Goal: Information Seeking & Learning: Learn about a topic

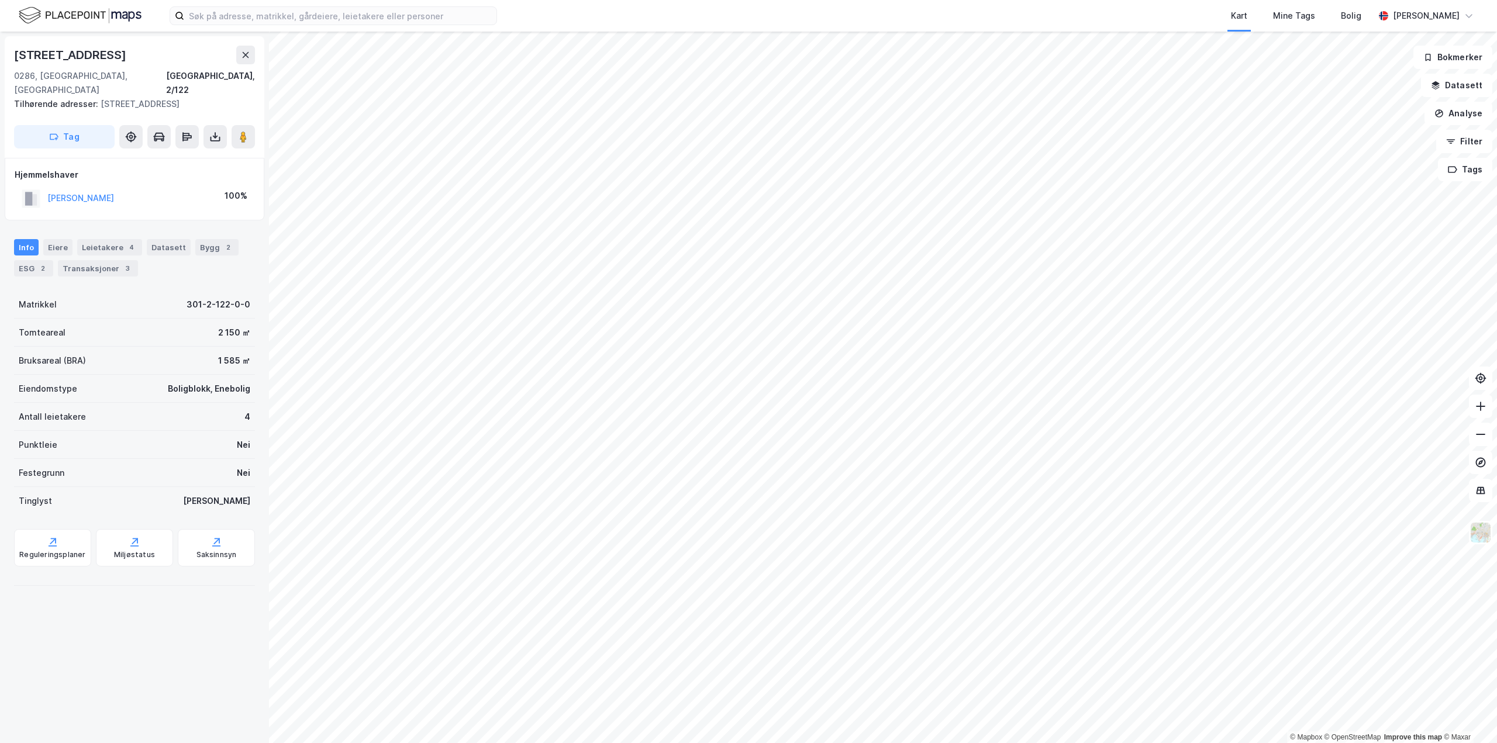
click at [377, 743] on html "Kart Mine Tags Bolig [PERSON_NAME] © Mapbox © OpenStreetMap Improve this map © …" at bounding box center [748, 371] width 1497 height 743
click at [0, 0] on button "[PERSON_NAME]" at bounding box center [0, 0] width 0 height 0
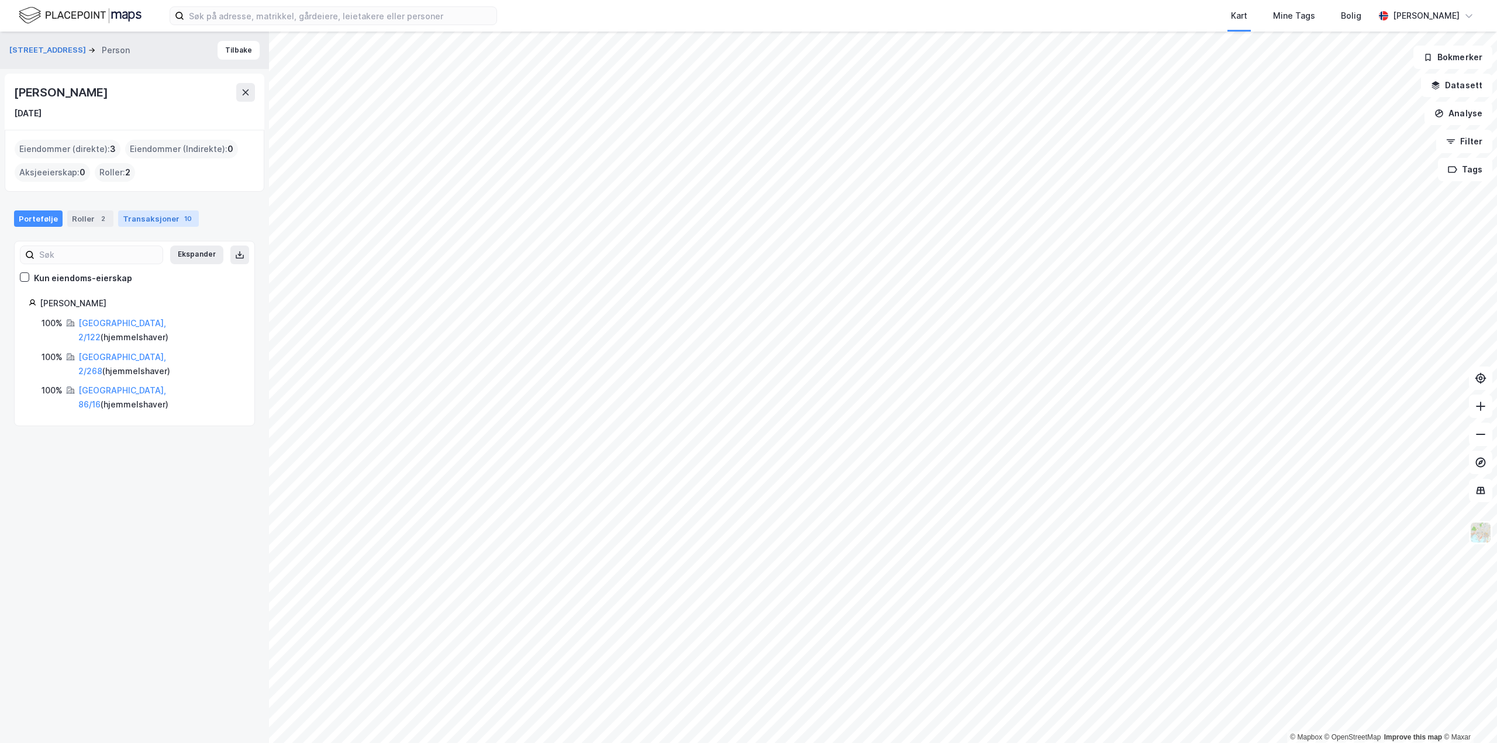
click at [141, 213] on div "Transaksjoner 10" at bounding box center [158, 219] width 81 height 16
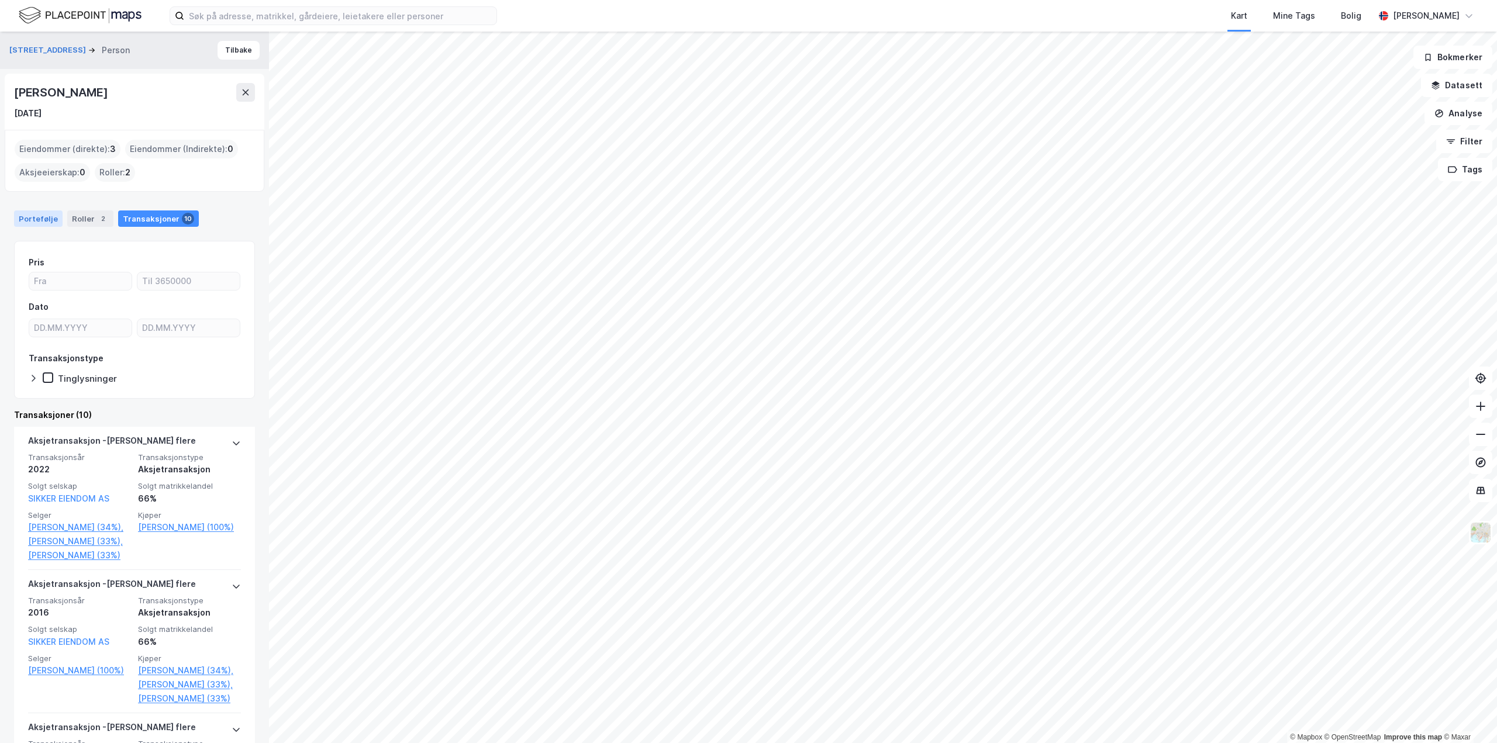
click at [30, 219] on div "Portefølje" at bounding box center [38, 219] width 49 height 16
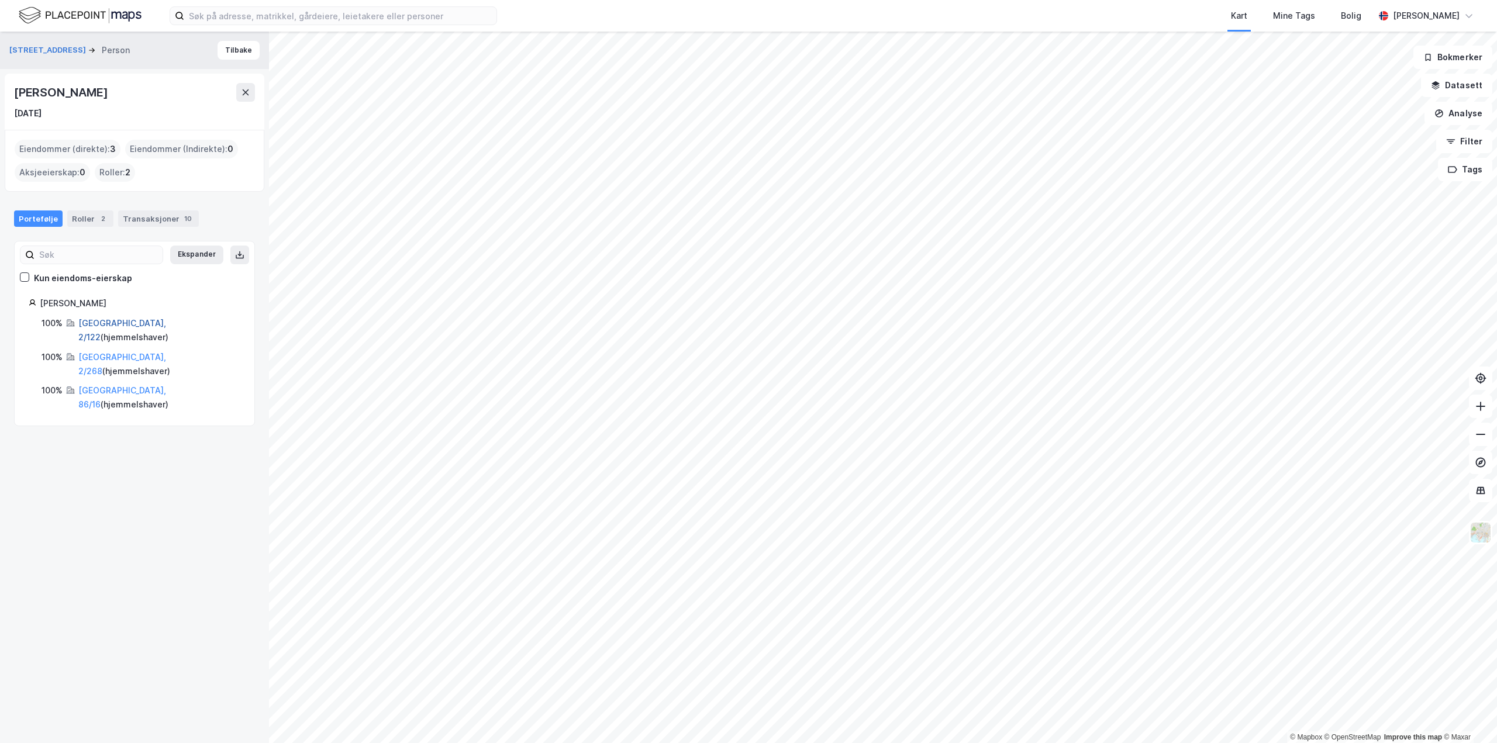
click at [101, 326] on link "[GEOGRAPHIC_DATA], 2/122" at bounding box center [122, 330] width 88 height 24
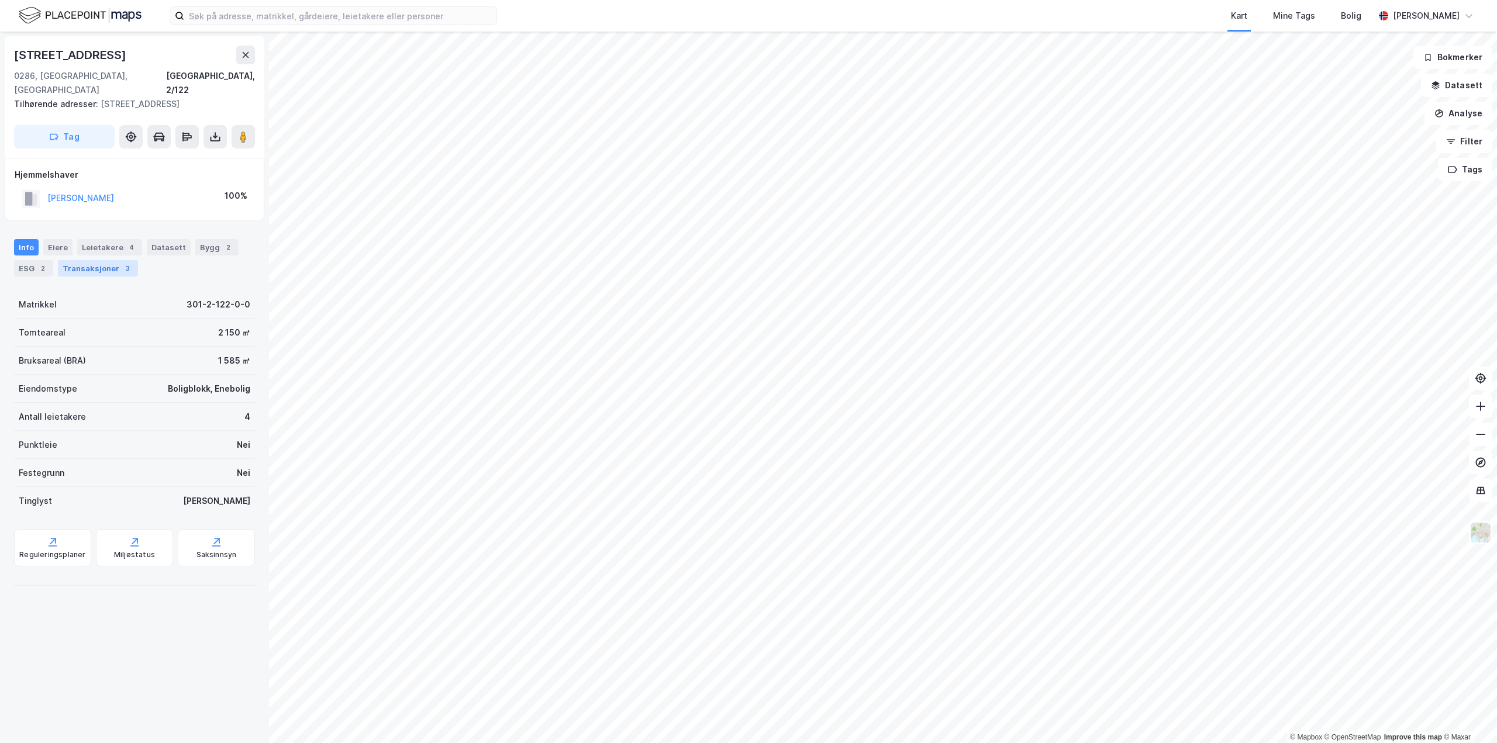
click at [88, 260] on div "Transaksjoner 3" at bounding box center [98, 268] width 80 height 16
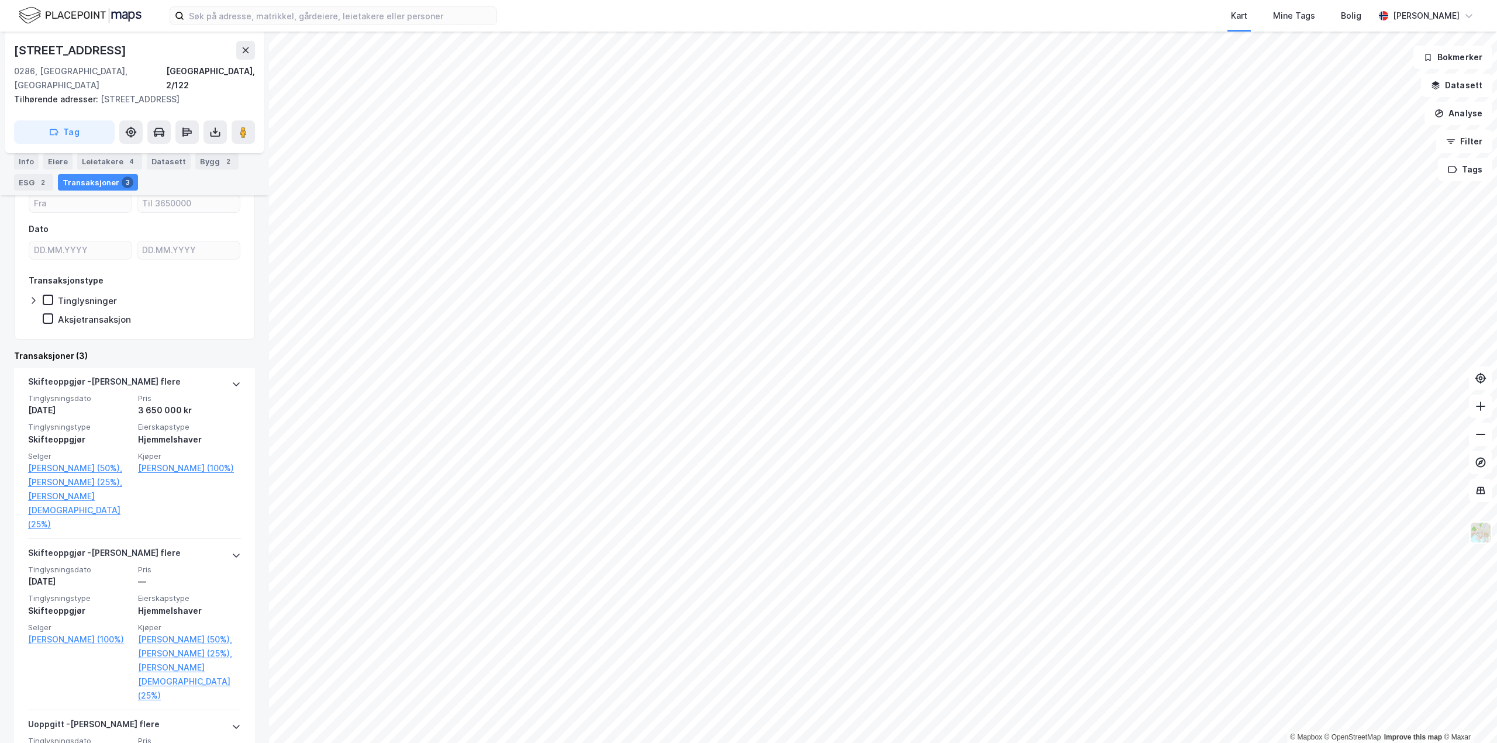
scroll to position [109, 0]
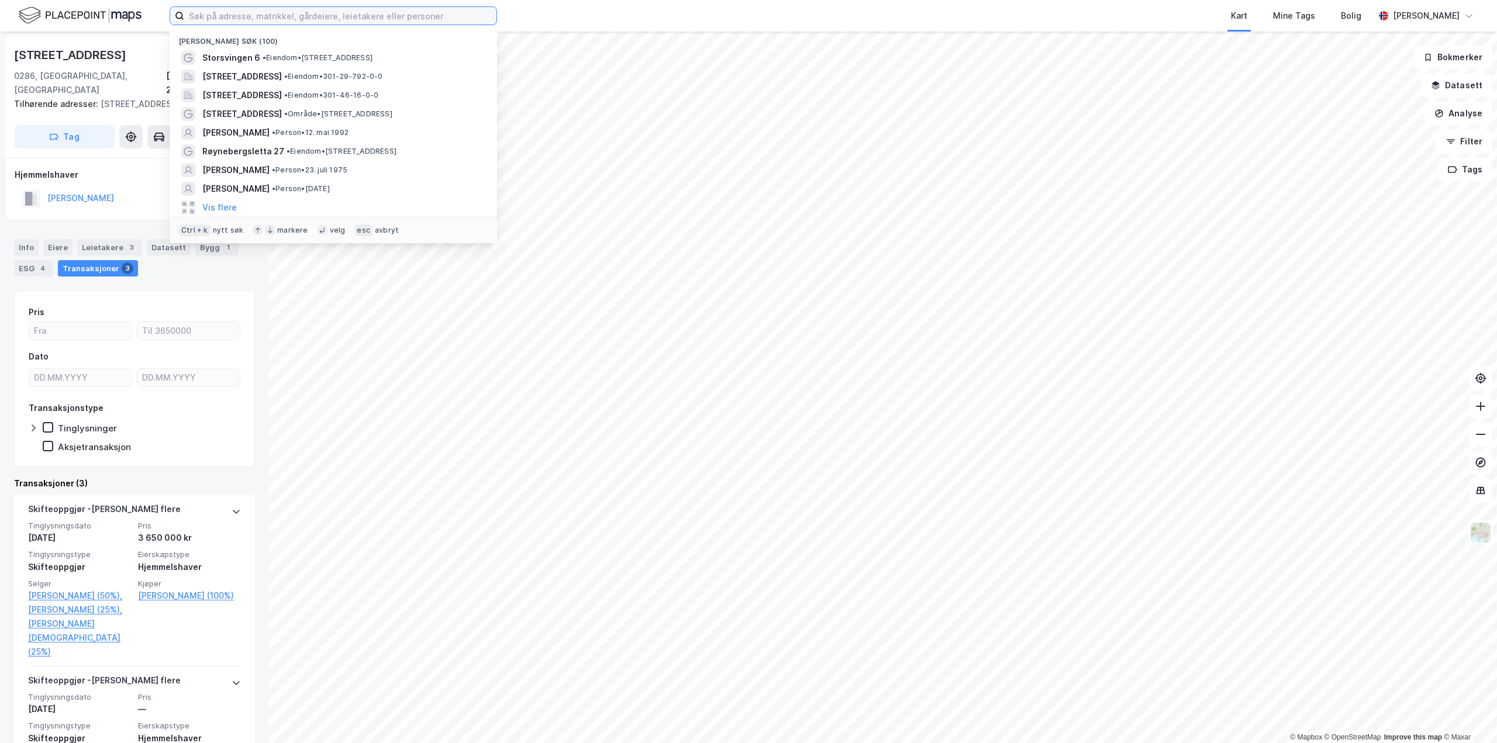
click at [270, 16] on input at bounding box center [340, 16] width 312 height 18
paste input "[PERSON_NAME]"
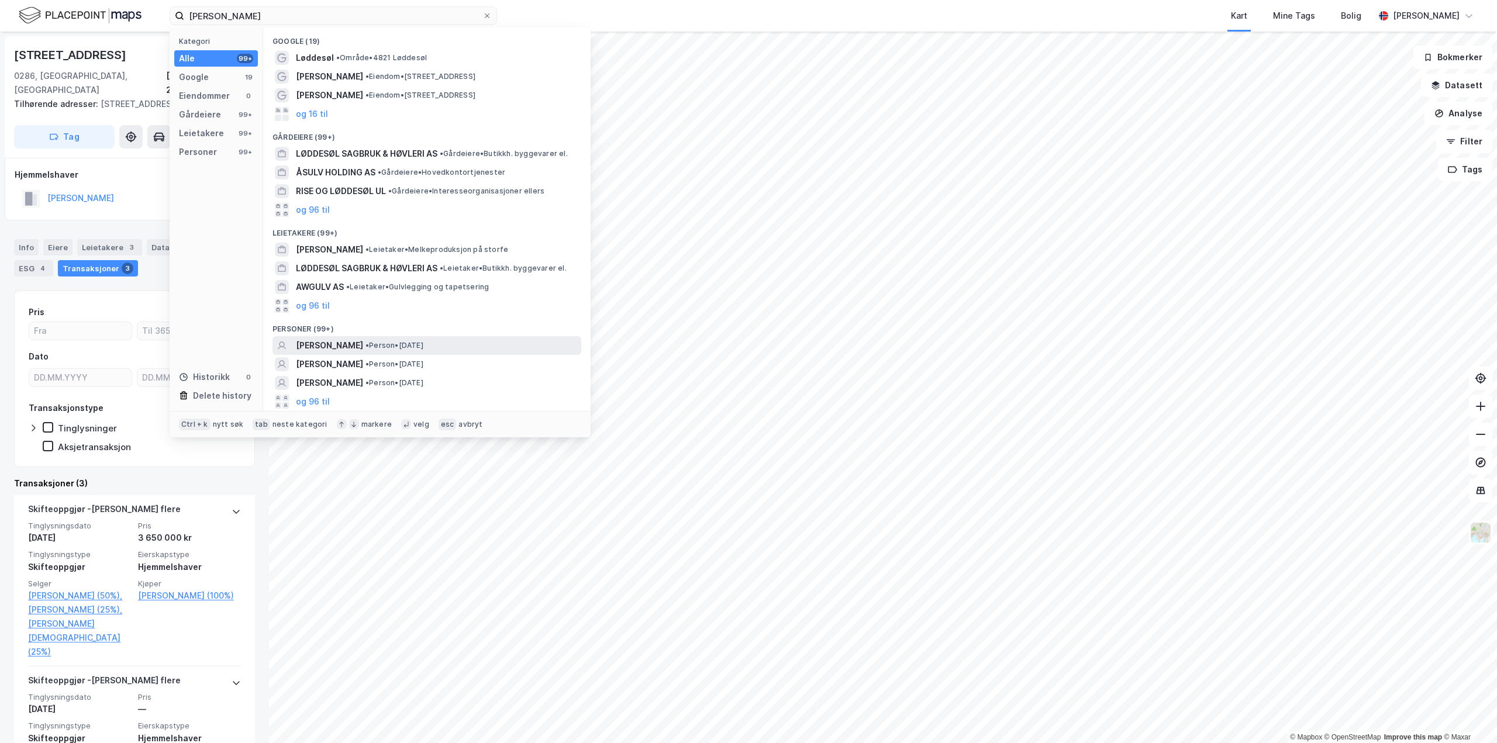
click at [318, 350] on span "[PERSON_NAME]" at bounding box center [329, 346] width 67 height 14
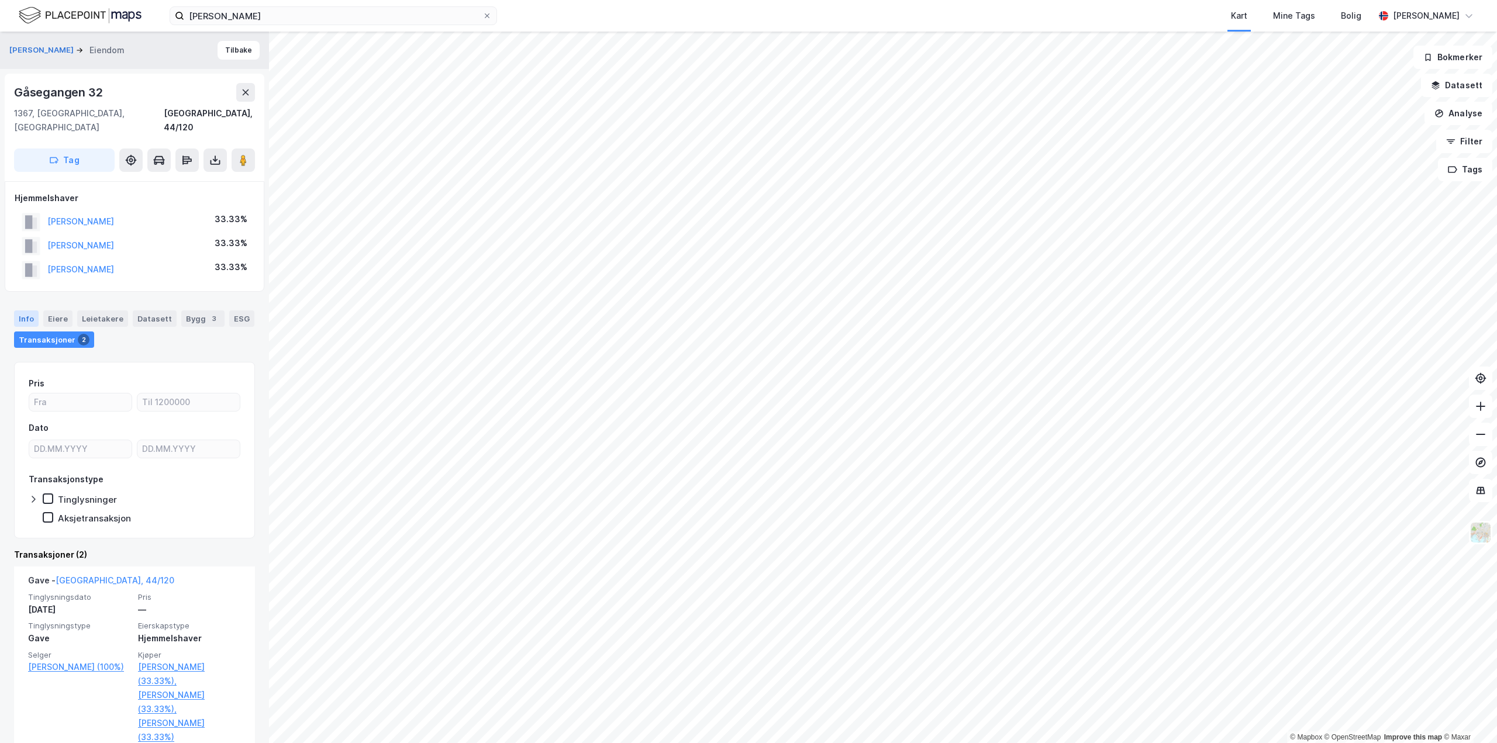
click at [29, 311] on div "Info" at bounding box center [26, 319] width 25 height 16
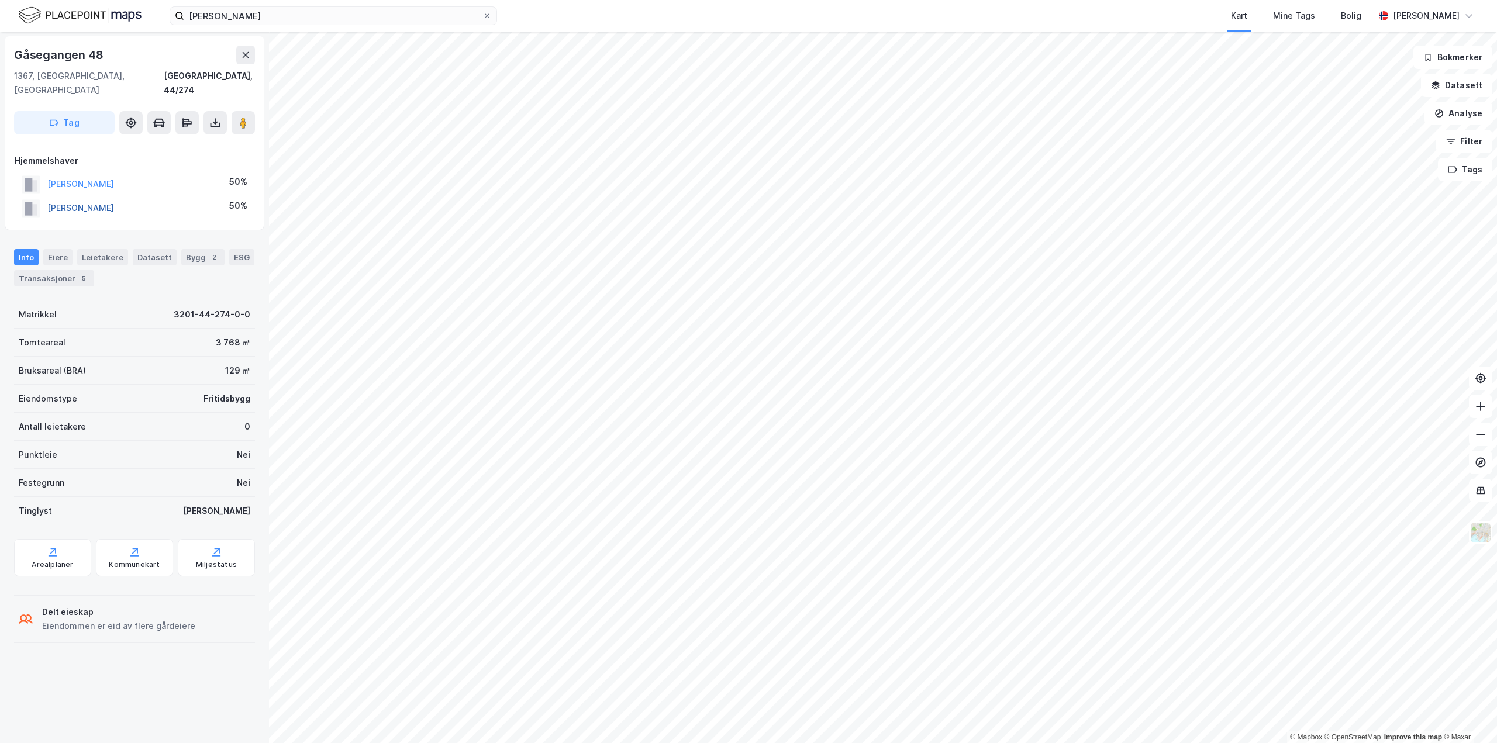
click at [0, 0] on button "[PERSON_NAME]" at bounding box center [0, 0] width 0 height 0
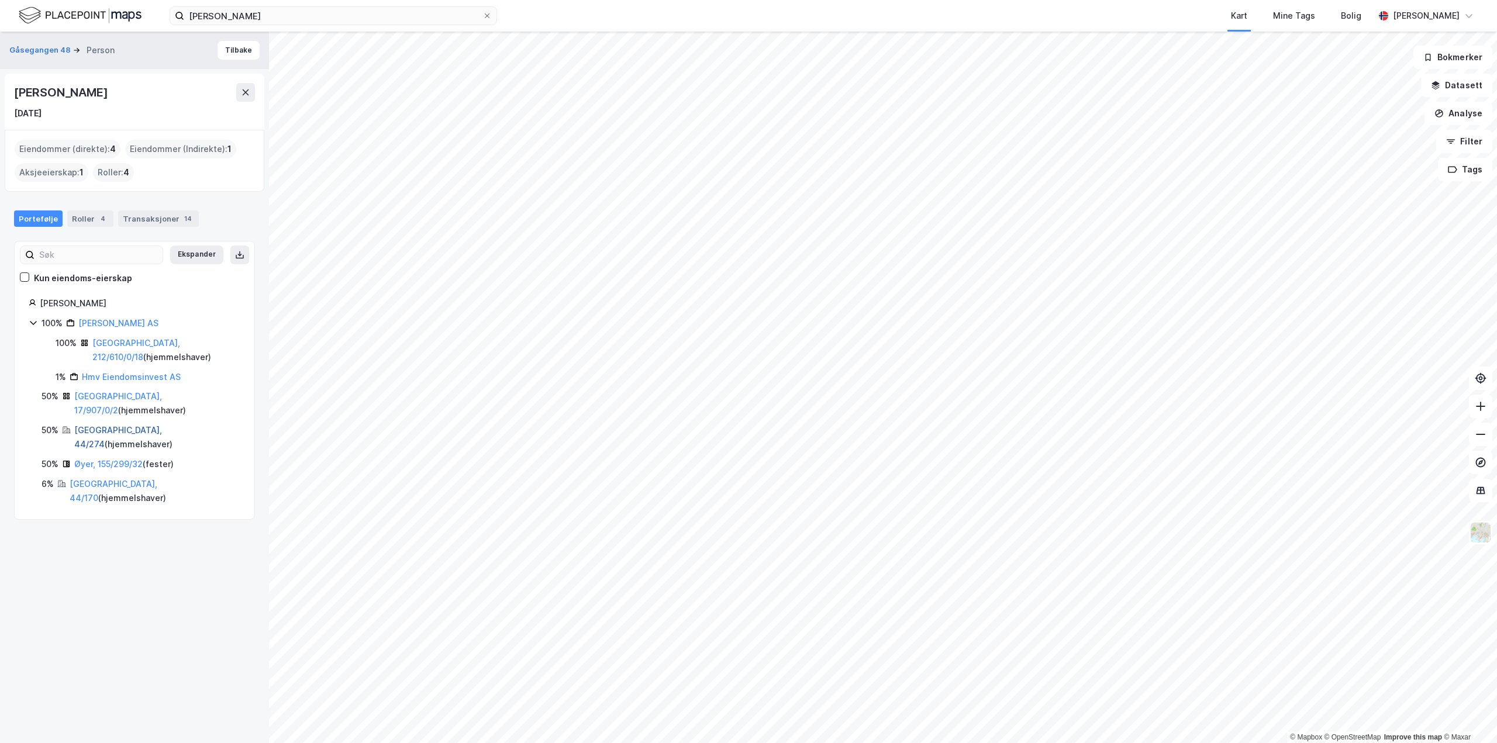
click at [99, 425] on link "[GEOGRAPHIC_DATA], 44/274" at bounding box center [118, 437] width 88 height 24
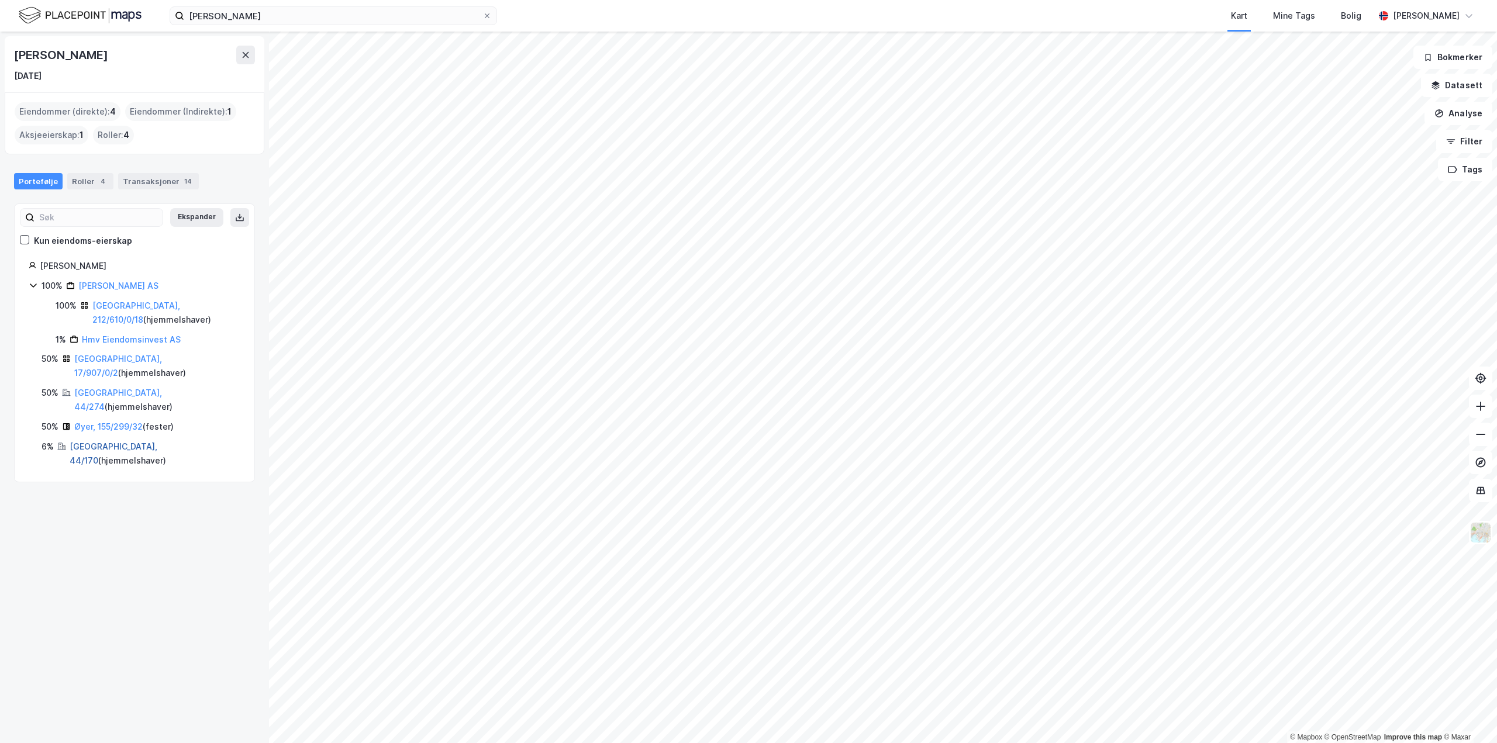
click at [102, 442] on link "[GEOGRAPHIC_DATA], 44/170" at bounding box center [114, 454] width 88 height 24
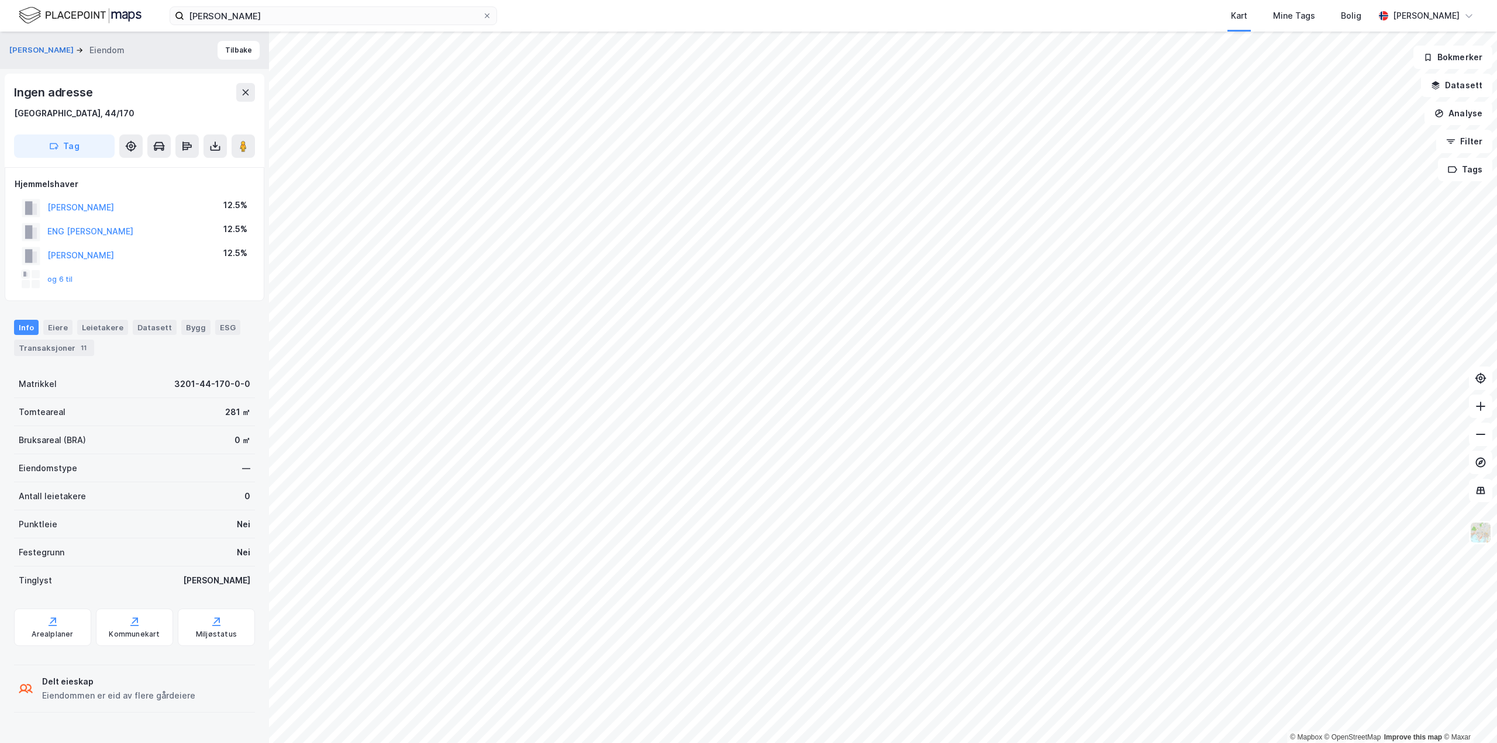
click at [907, 743] on html "[PERSON_NAME] Kart Mine Tags Bolig [PERSON_NAME] © Mapbox © OpenStreetMap Impro…" at bounding box center [748, 371] width 1497 height 743
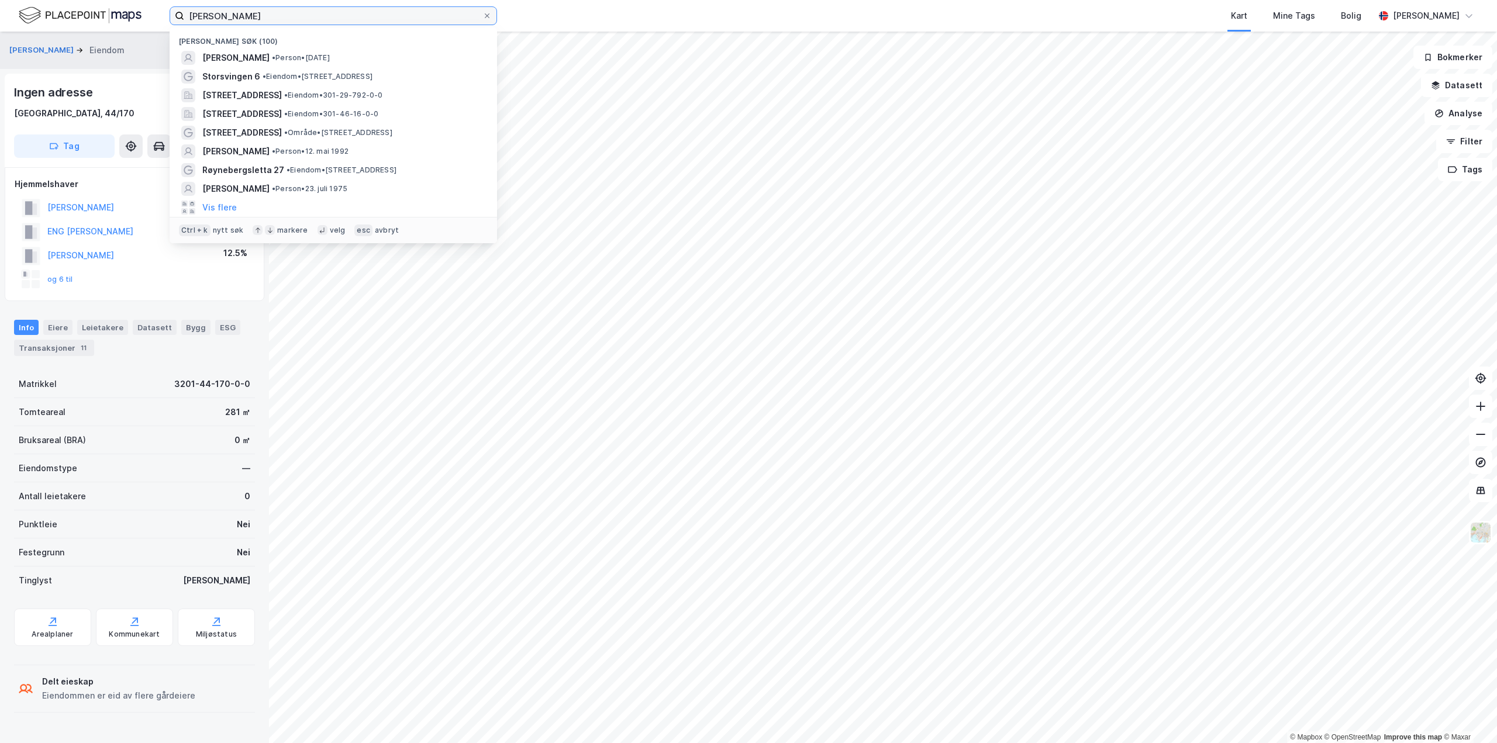
drag, startPoint x: 300, startPoint y: 17, endPoint x: -350, endPoint y: -51, distance: 653.9
click at [0, 0] on html "[PERSON_NAME] Nylige søk (100) [PERSON_NAME] • Person • [DATE] Storsvingen 6 • …" at bounding box center [748, 371] width 1497 height 743
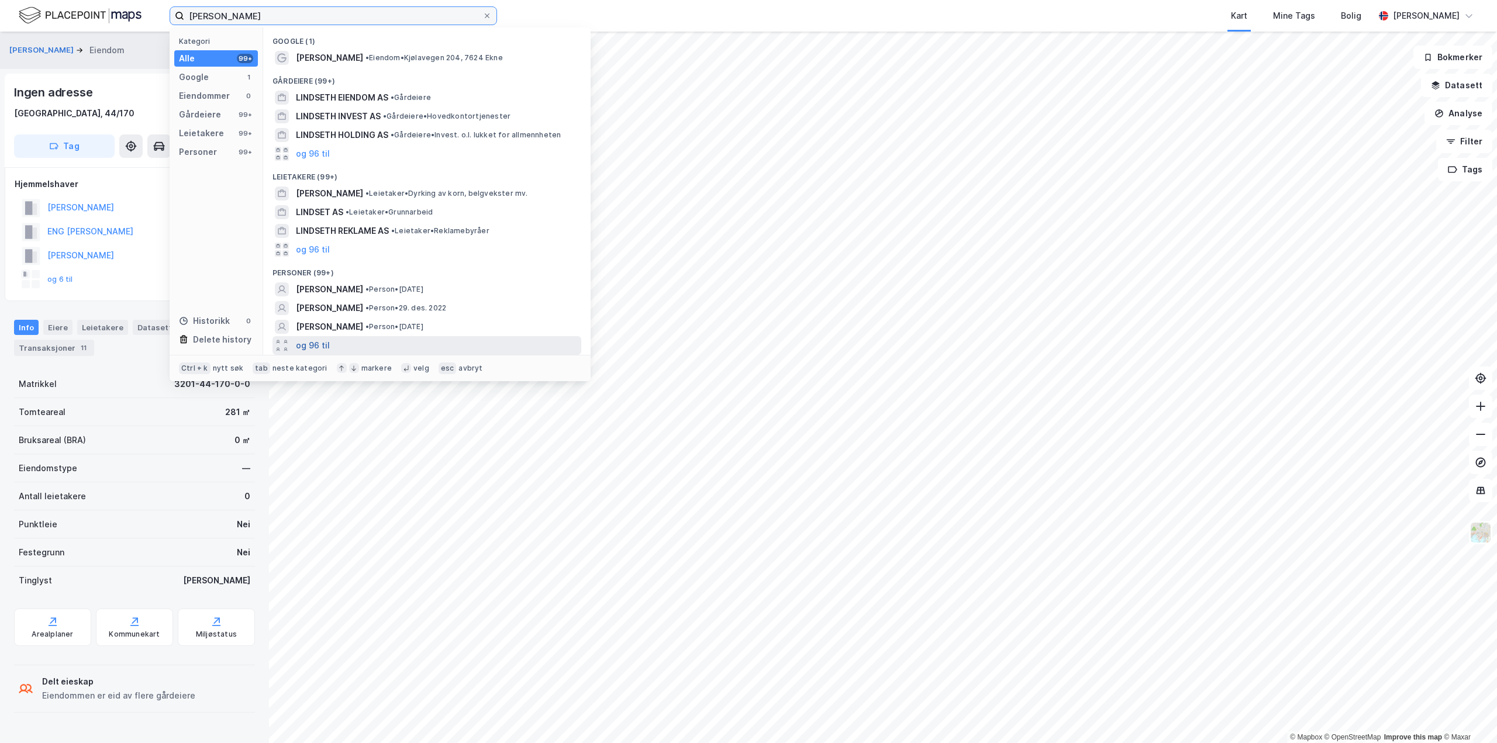
type input "[PERSON_NAME]"
click at [315, 339] on button "og 96 til" at bounding box center [313, 346] width 34 height 14
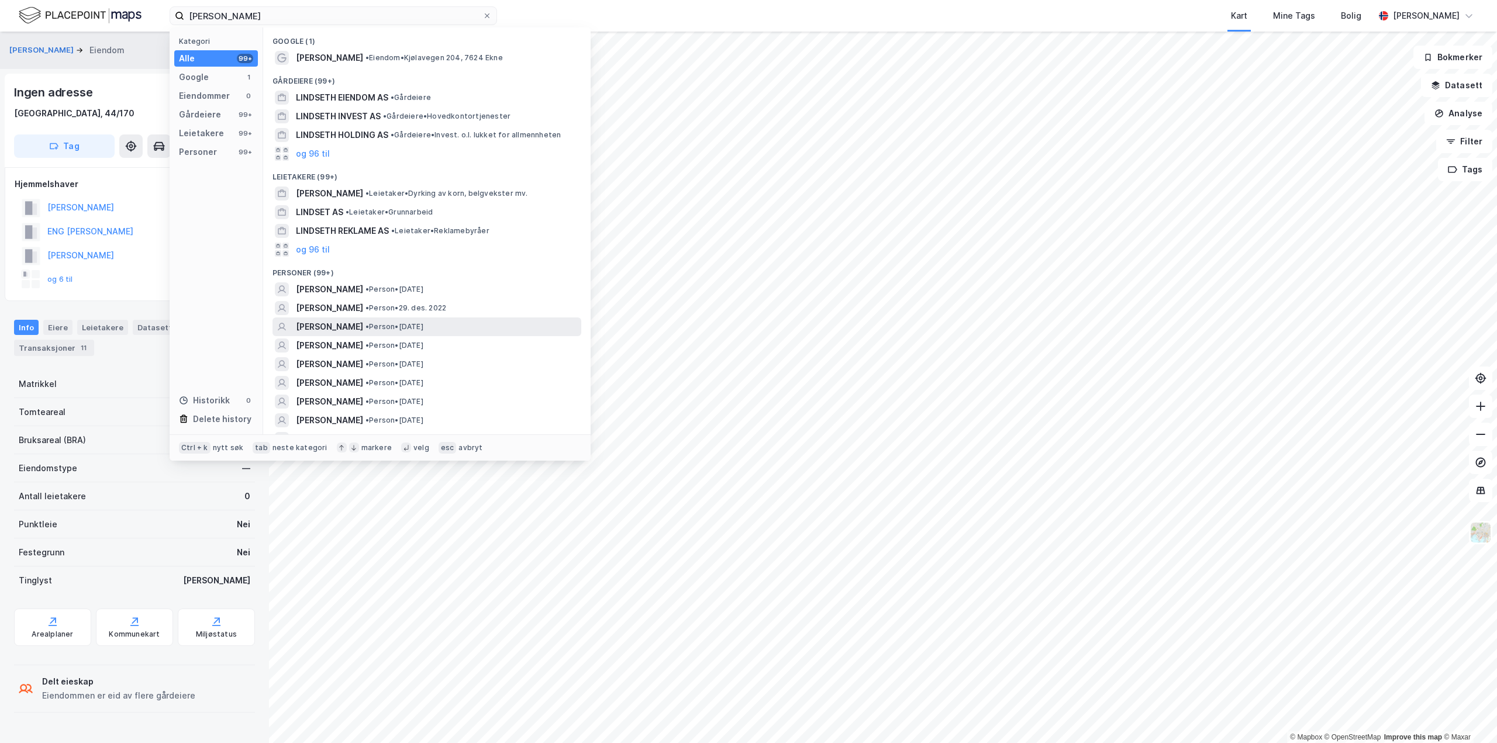
scroll to position [58, 0]
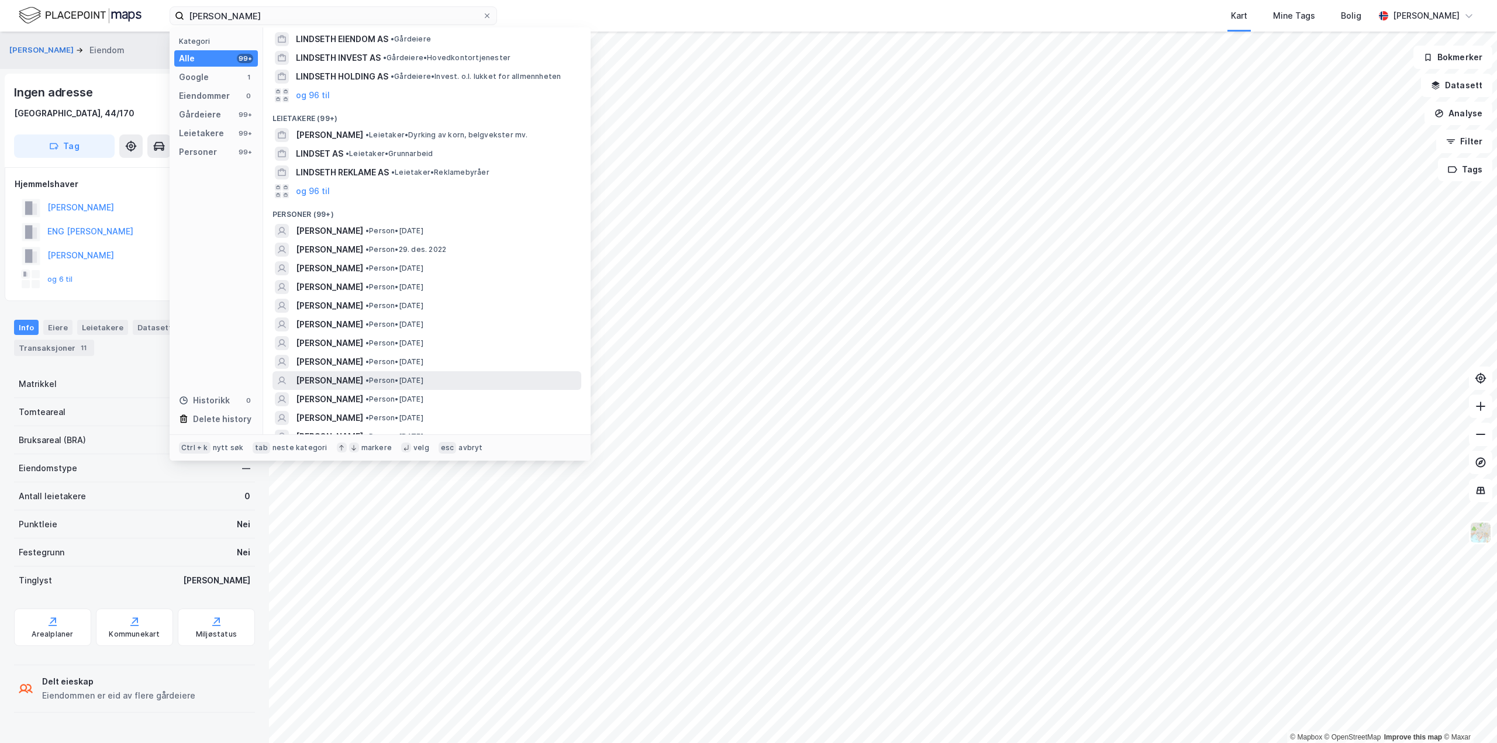
click at [360, 388] on span "[PERSON_NAME]" at bounding box center [329, 381] width 67 height 14
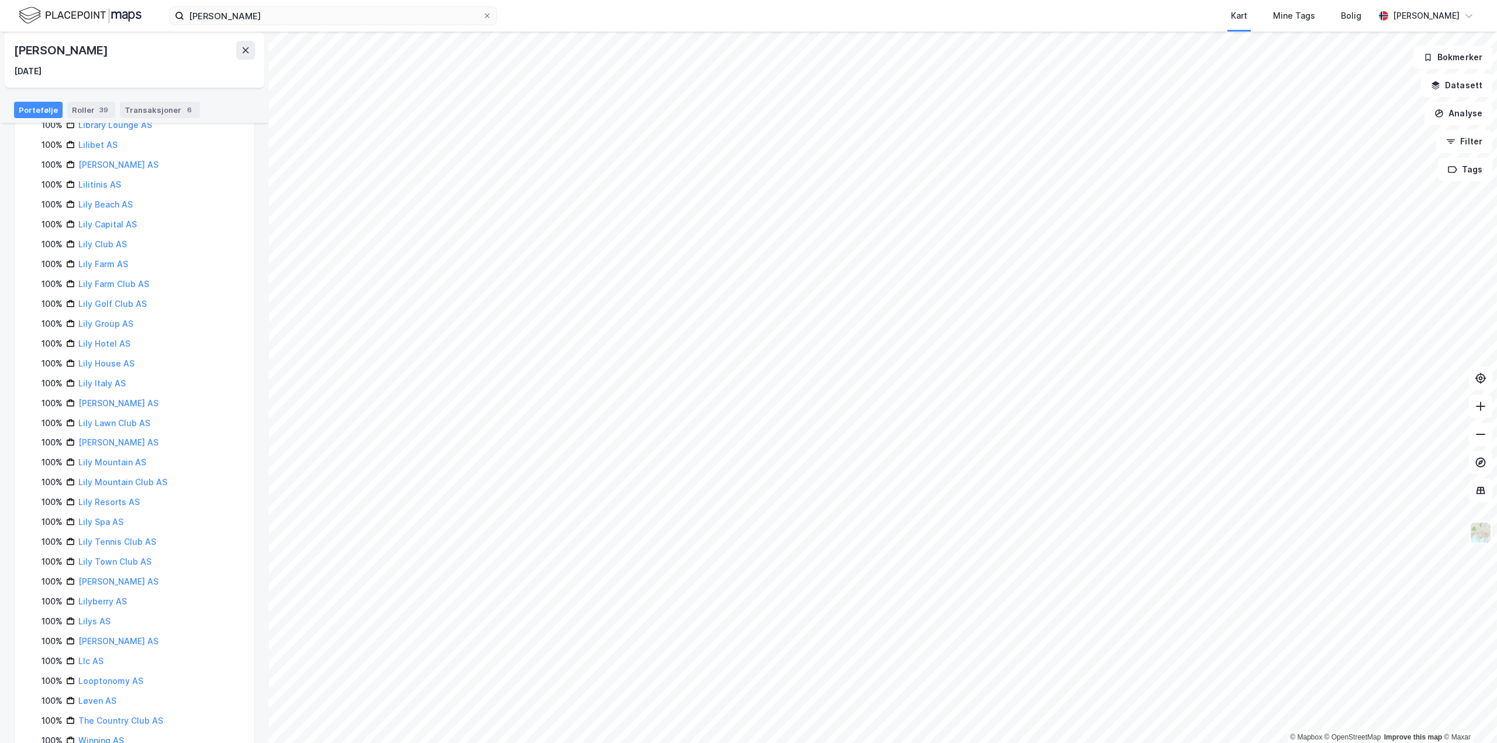
scroll to position [312, 0]
click at [113, 716] on link "[GEOGRAPHIC_DATA], 255/7" at bounding box center [118, 728] width 88 height 24
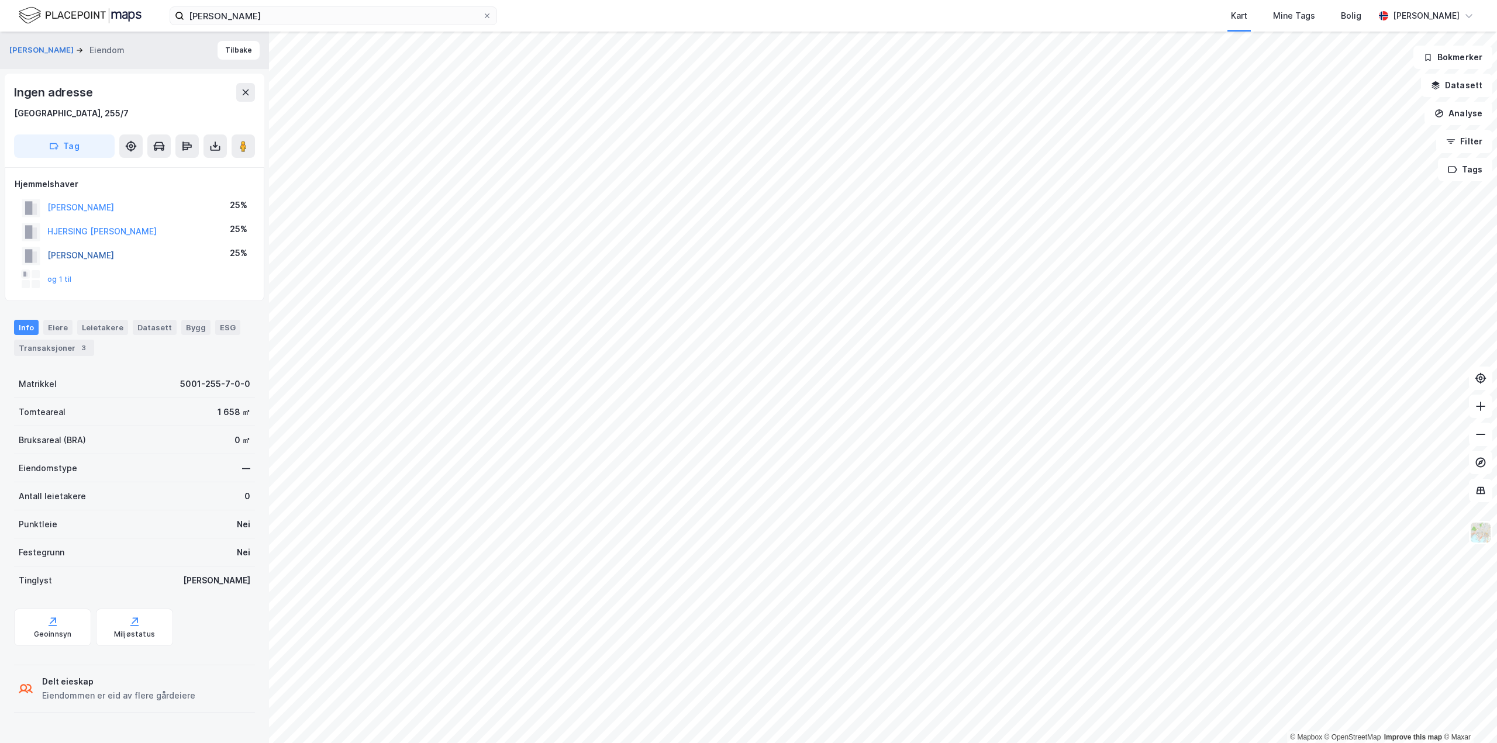
click at [0, 0] on button "[PERSON_NAME]" at bounding box center [0, 0] width 0 height 0
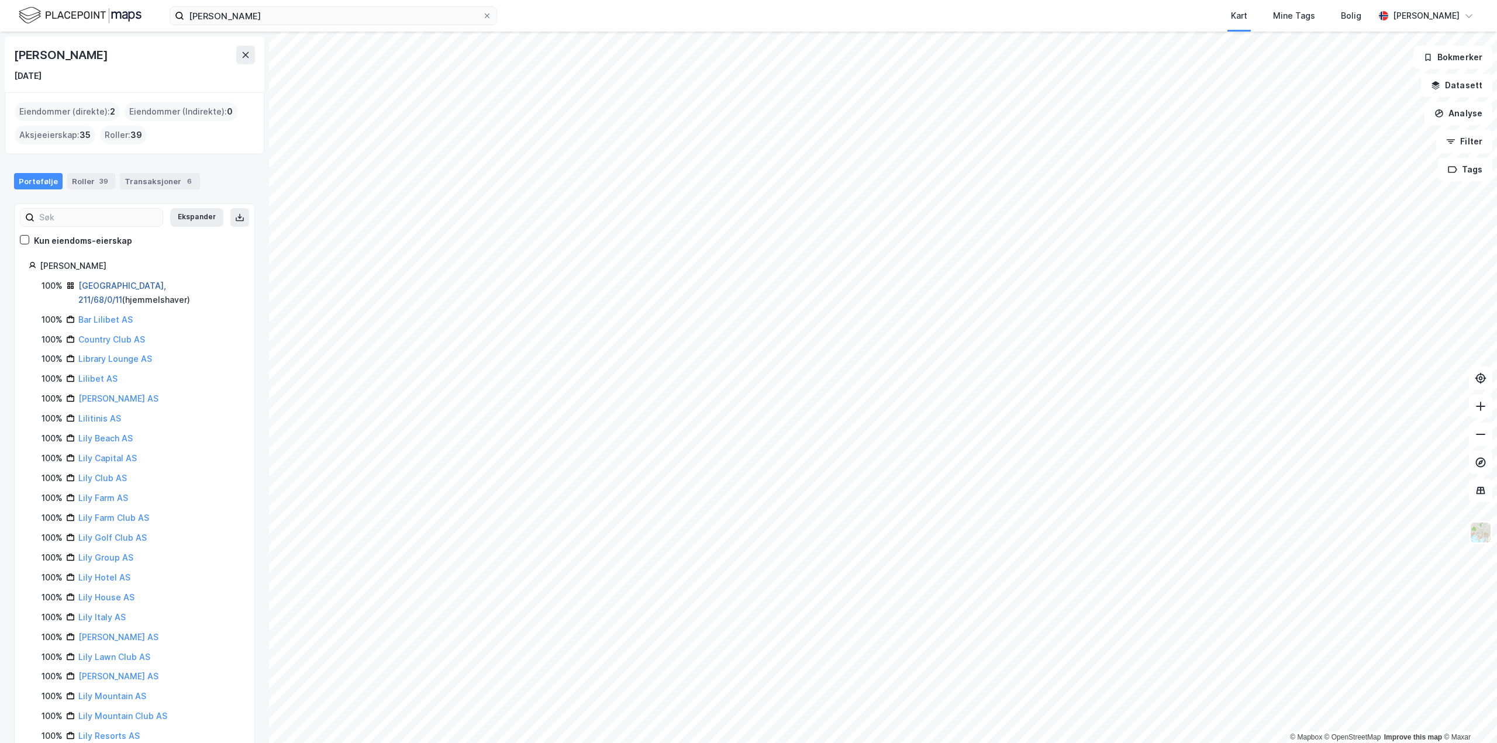
click at [102, 285] on link "[GEOGRAPHIC_DATA], 211/68/0/11" at bounding box center [122, 293] width 88 height 24
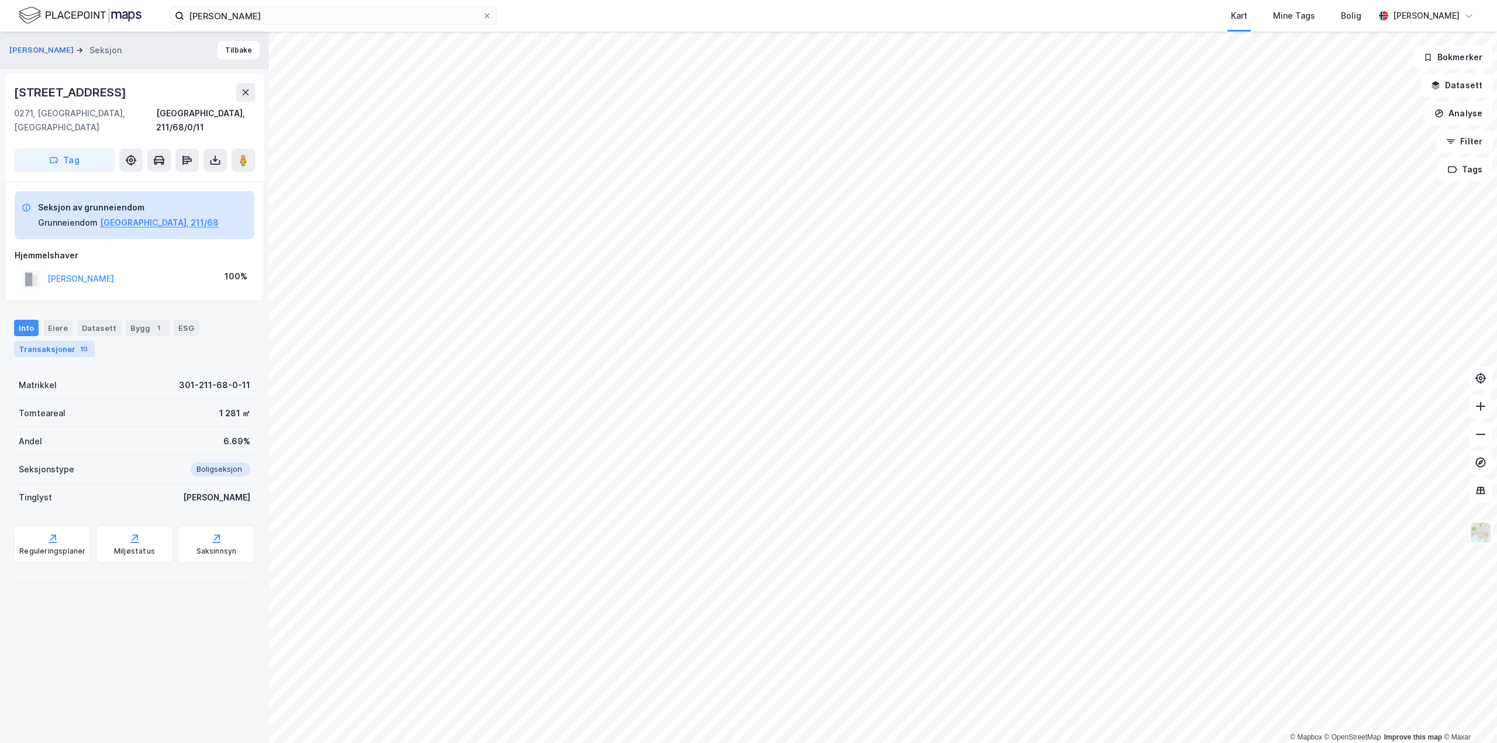
click at [61, 341] on div "Transaksjoner 10" at bounding box center [54, 349] width 81 height 16
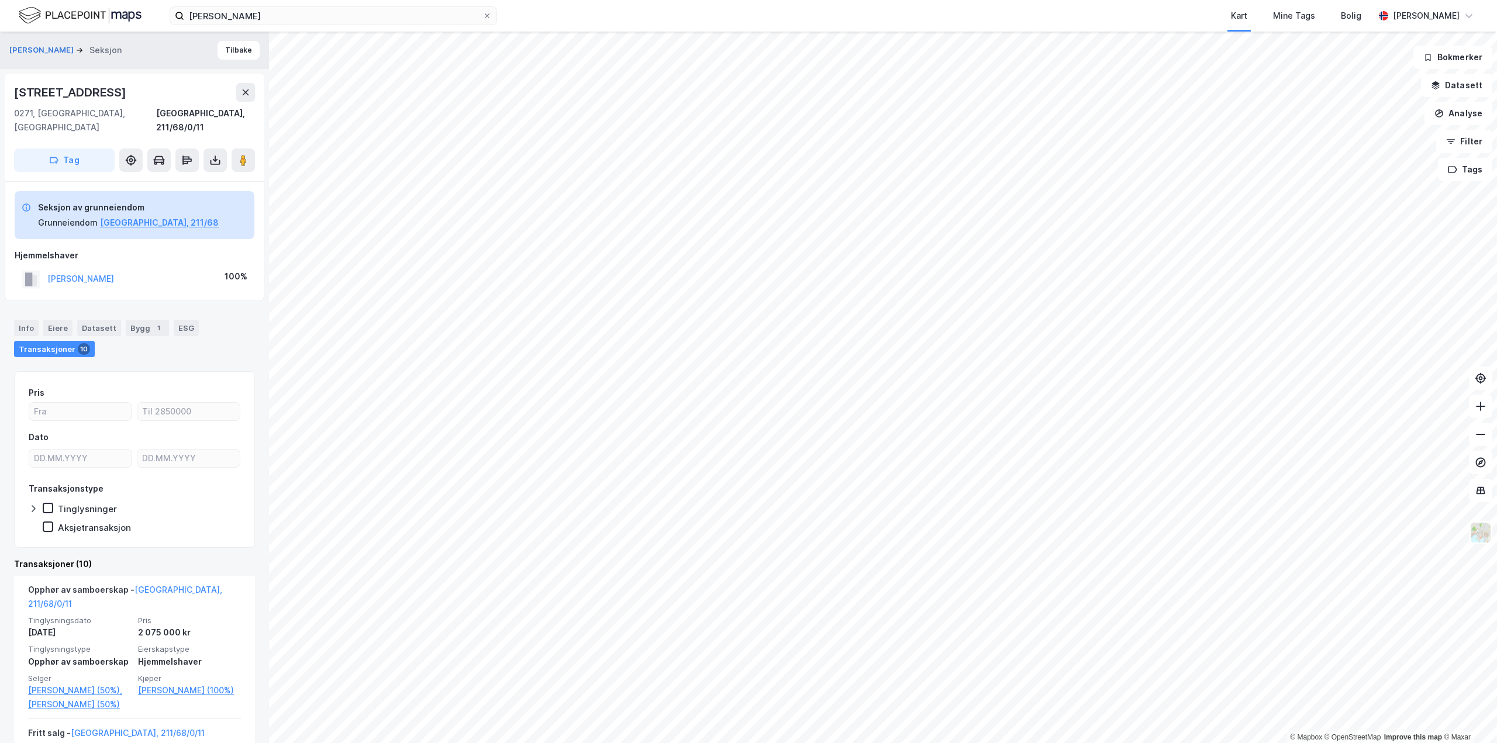
scroll to position [117, 0]
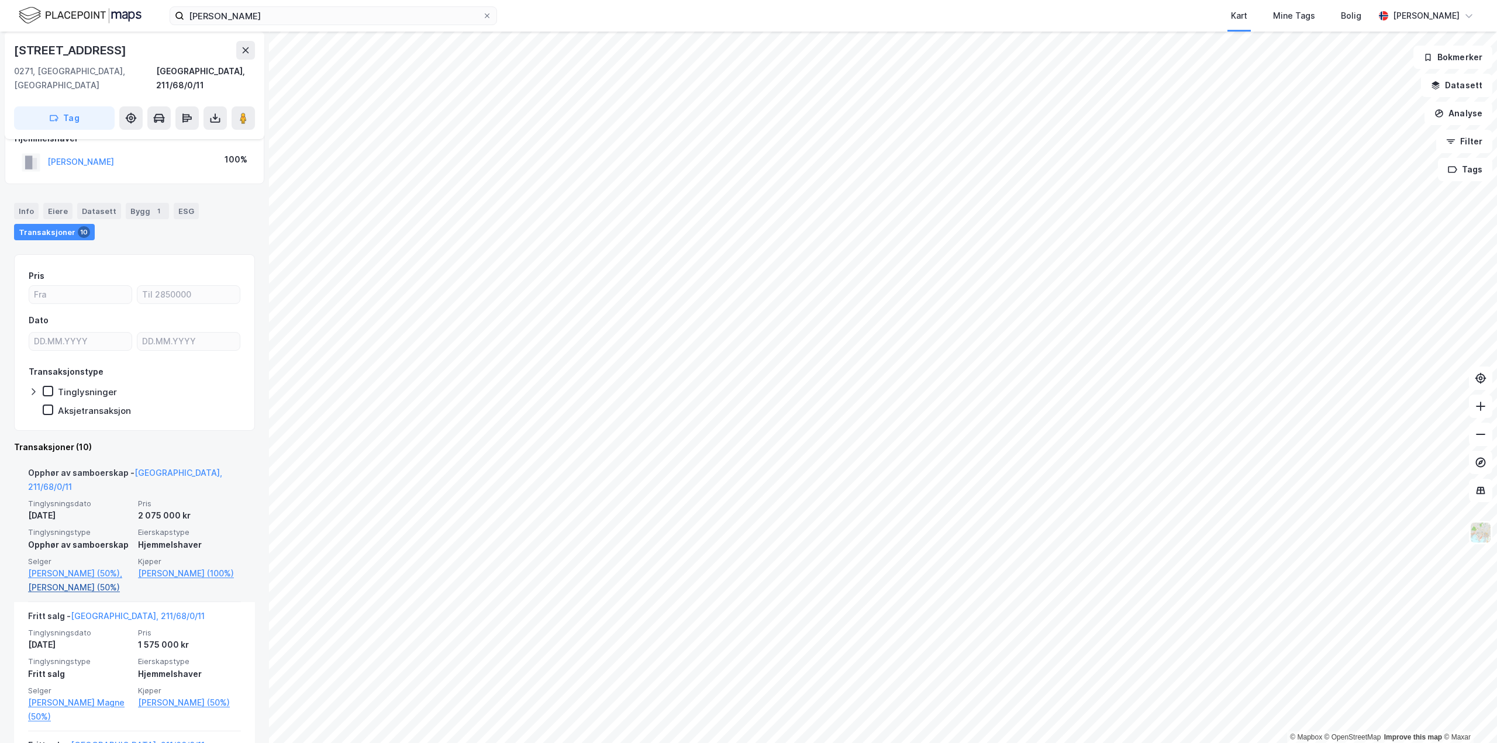
click at [73, 581] on link "[PERSON_NAME] (50%)" at bounding box center [79, 588] width 103 height 14
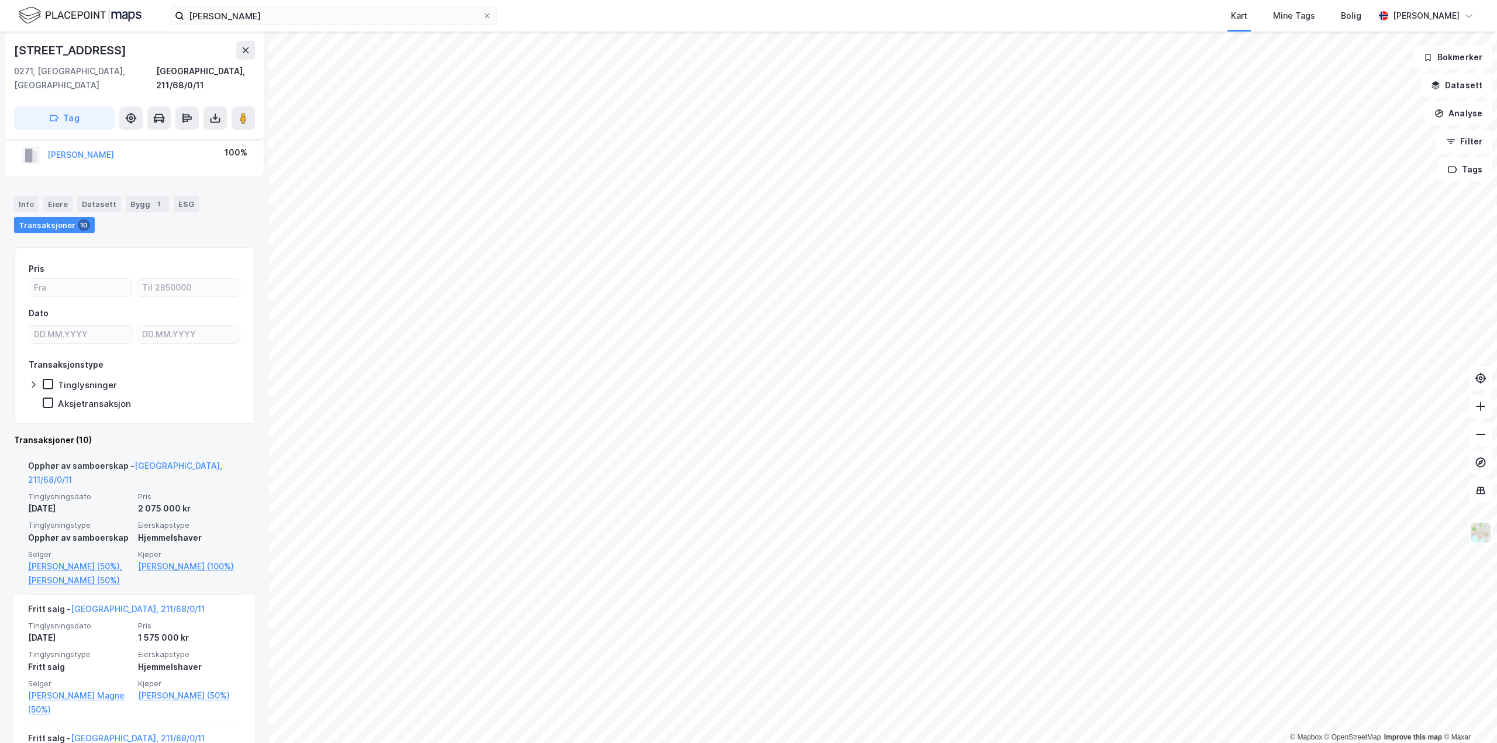
scroll to position [175, 0]
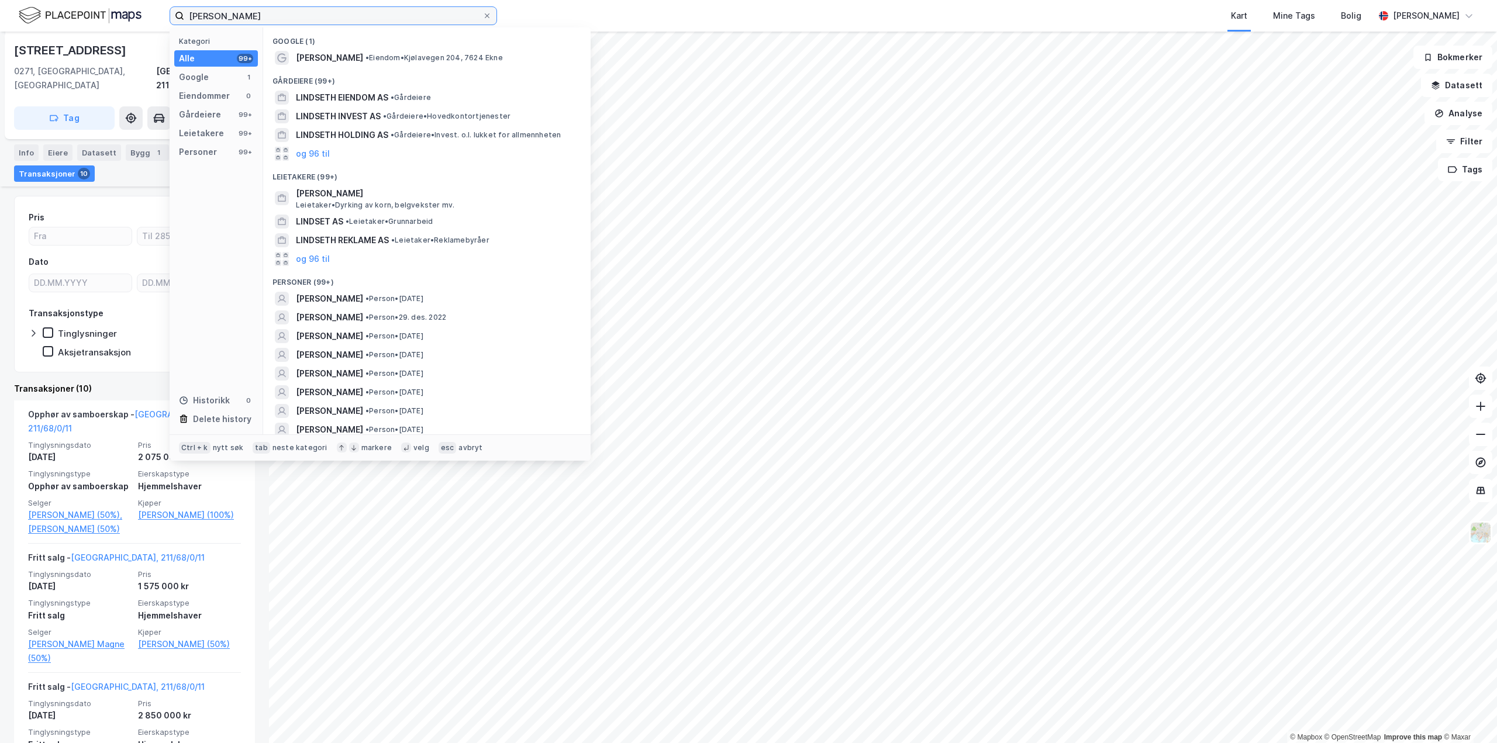
drag, startPoint x: 278, startPoint y: 16, endPoint x: -57, endPoint y: -25, distance: 338.2
click at [0, 0] on html "[PERSON_NAME] Kategori Alle 99+ Google 1 Eiendommer 0 Gårdeiere 99+ Leietakere …" at bounding box center [748, 371] width 1497 height 743
